Goal: Task Accomplishment & Management: Manage account settings

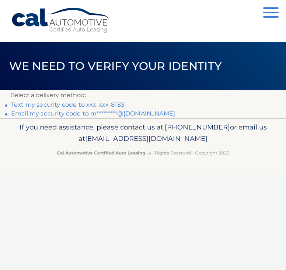
click at [38, 103] on link "Text my security code to xxx-xxx-8183" at bounding box center [67, 104] width 113 height 7
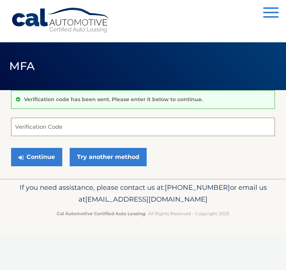
click at [131, 126] on input "Verification Code" at bounding box center [143, 127] width 264 height 18
type input "426332"
drag, startPoint x: 217, startPoint y: 147, endPoint x: 216, endPoint y: 163, distance: 16.2
click at [217, 147] on div "Continue Try another method" at bounding box center [143, 157] width 264 height 25
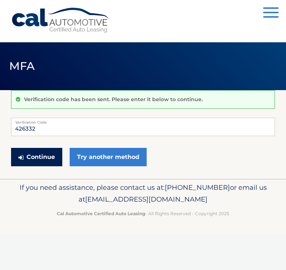
click at [38, 156] on button "Continue" at bounding box center [36, 157] width 51 height 18
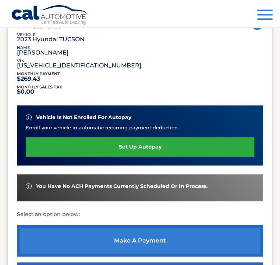
scroll to position [110, 0]
